Goal: Information Seeking & Learning: Learn about a topic

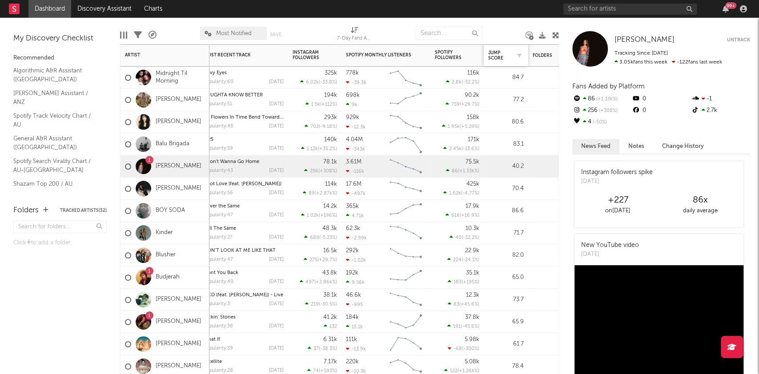
click at [511, 55] on div at bounding box center [517, 55] width 13 height 9
click at [504, 55] on div "Jump Score" at bounding box center [499, 55] width 22 height 11
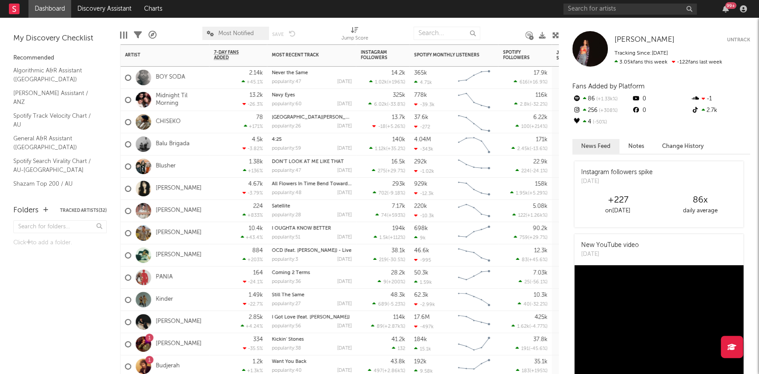
click at [451, 174] on div "292k -1.02k" at bounding box center [434, 167] width 40 height 22
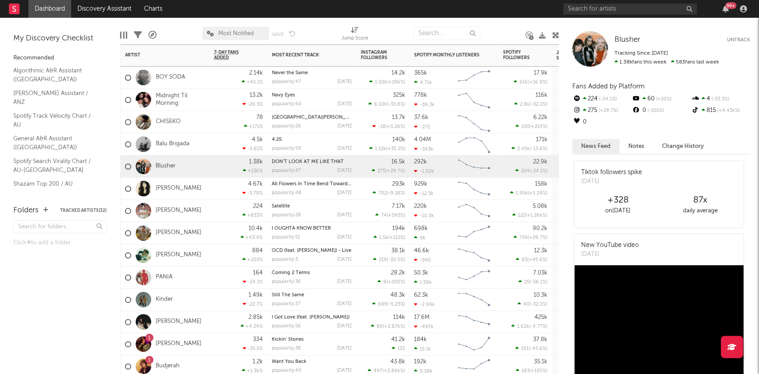
click at [219, 191] on div "4.67k -3.79 %" at bounding box center [238, 189] width 49 height 22
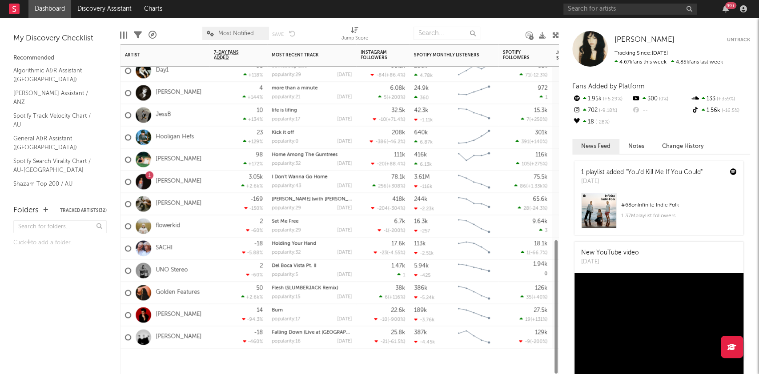
click at [209, 210] on div "[PERSON_NAME]" at bounding box center [165, 204] width 89 height 22
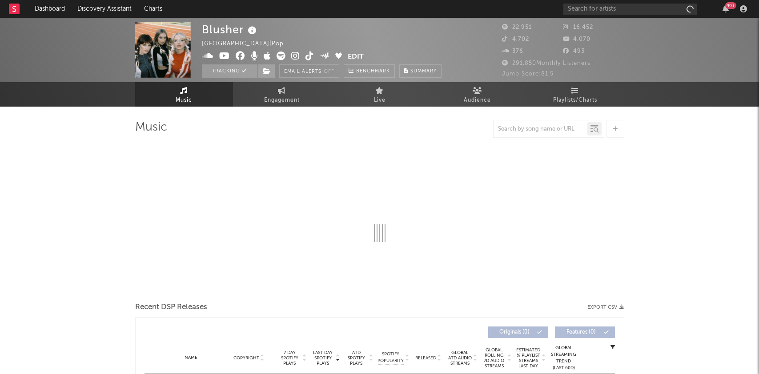
select select "6m"
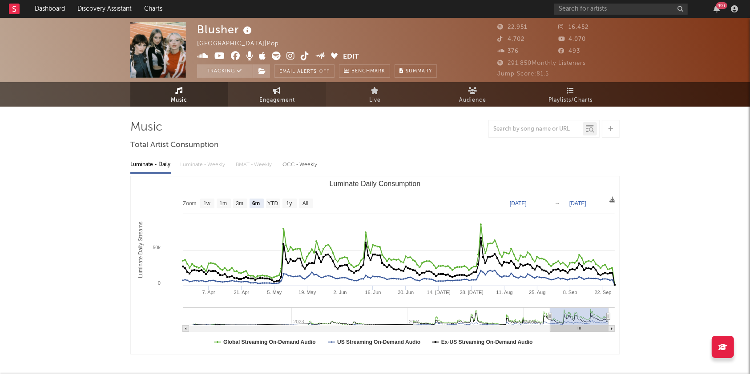
click at [282, 96] on span "Engagement" at bounding box center [277, 100] width 36 height 11
select select "1w"
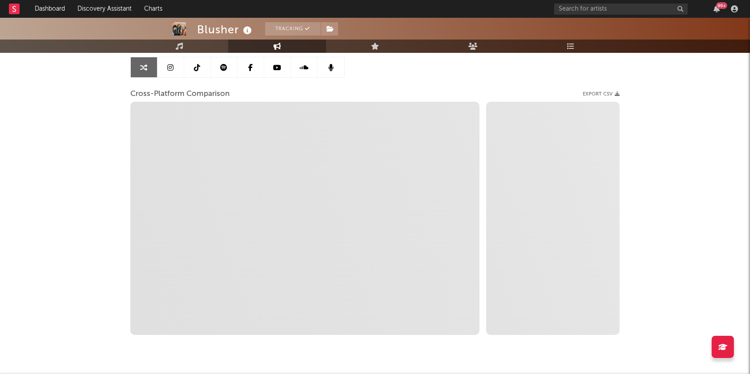
scroll to position [90, 0]
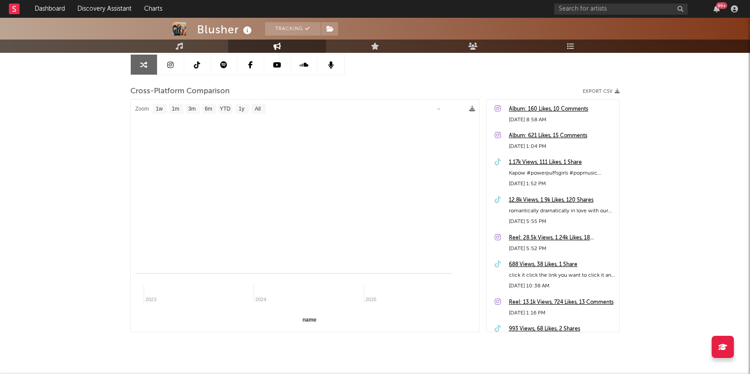
select select "1m"
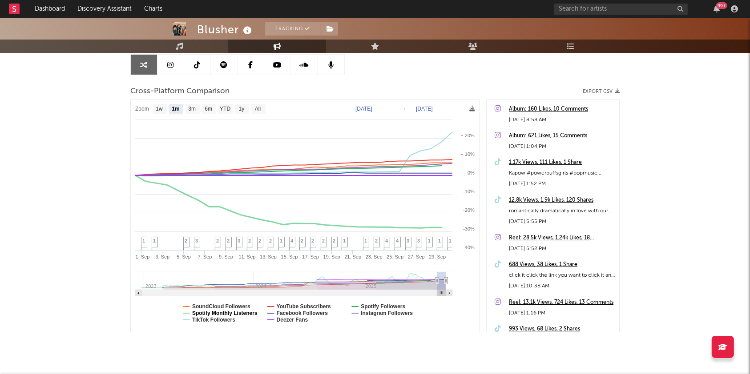
click at [235, 311] on text "Spotify Monthly Listeners" at bounding box center [224, 313] width 65 height 6
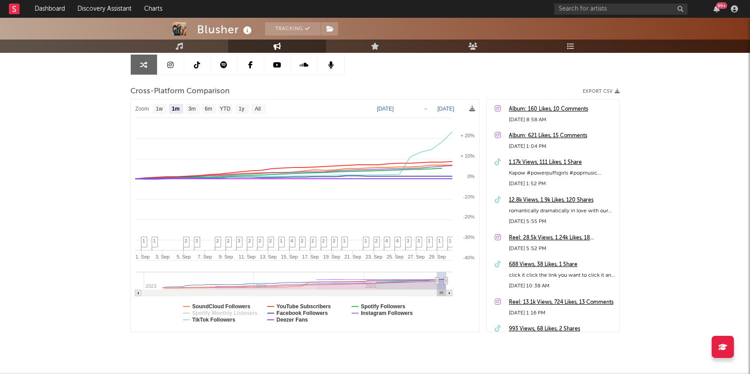
select select "1m"
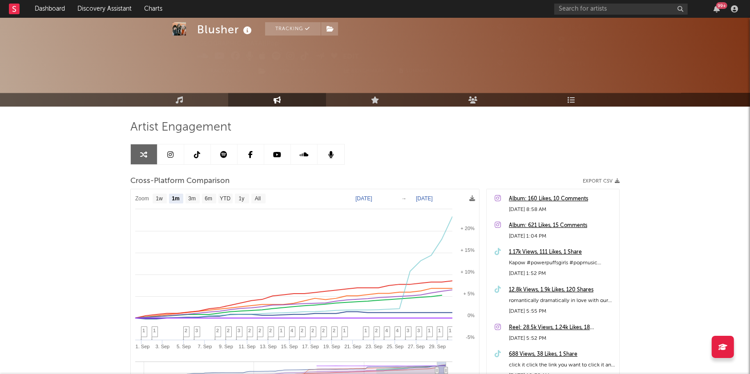
scroll to position [110, 0]
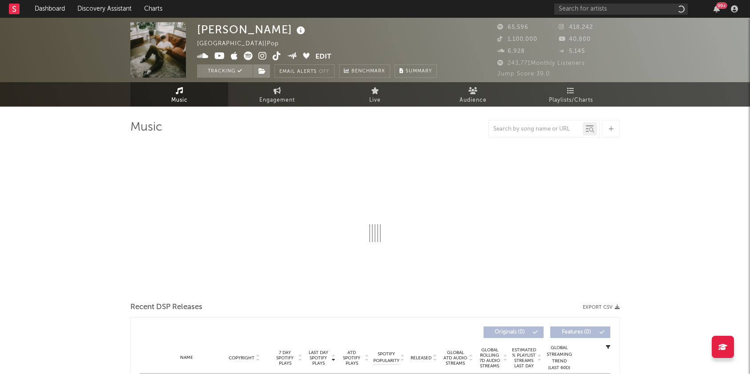
select select "6m"
